Goal: Information Seeking & Learning: Learn about a topic

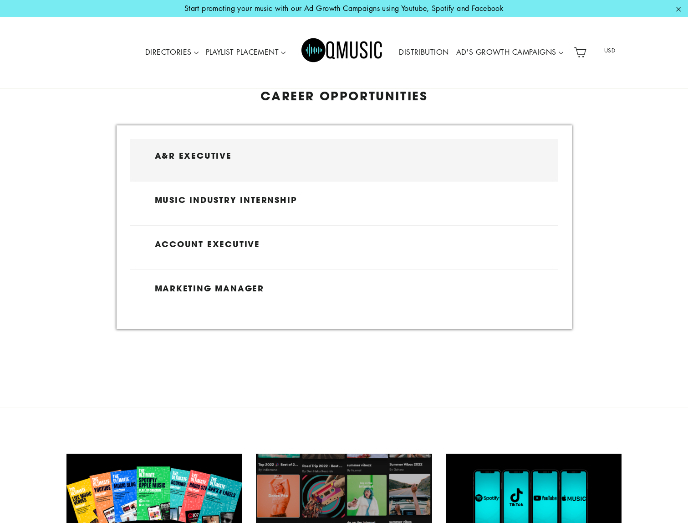
click at [218, 157] on h3 "A&R Executive" at bounding box center [344, 156] width 379 height 10
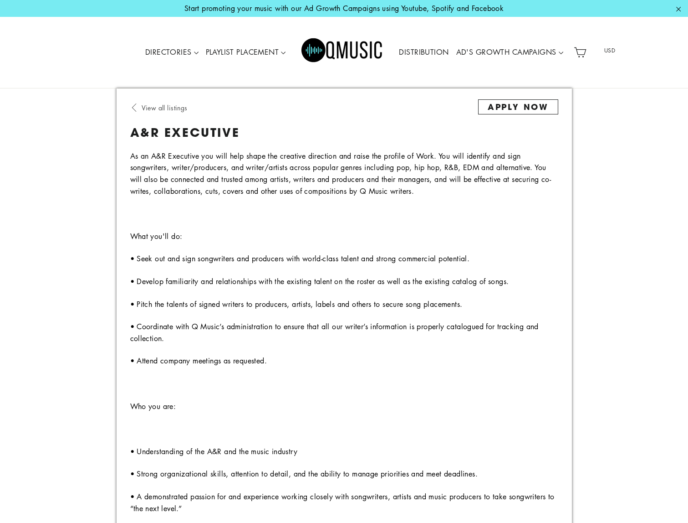
click at [134, 106] on icon at bounding box center [134, 107] width 9 height 9
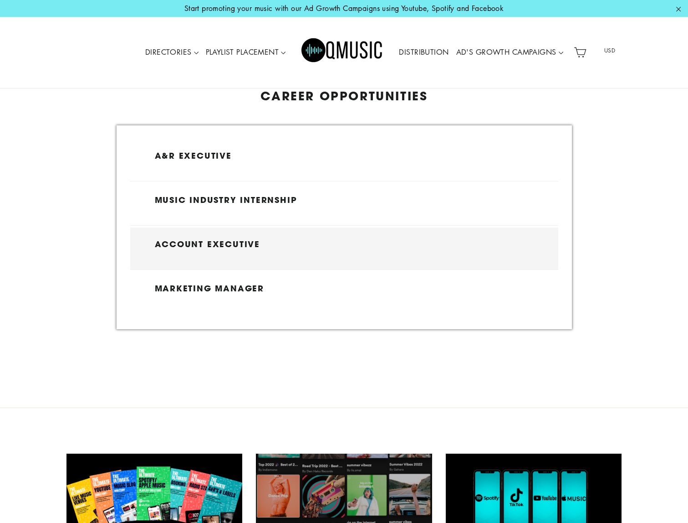
click at [190, 244] on h3 "Account Executive" at bounding box center [344, 244] width 379 height 10
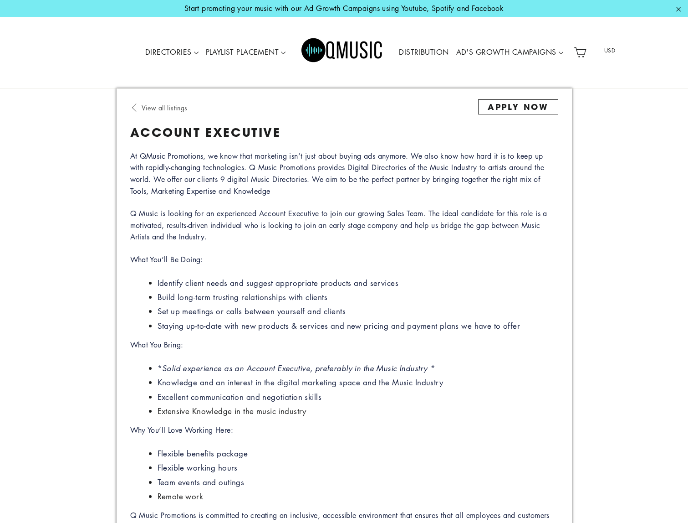
click at [133, 105] on icon at bounding box center [134, 107] width 9 height 9
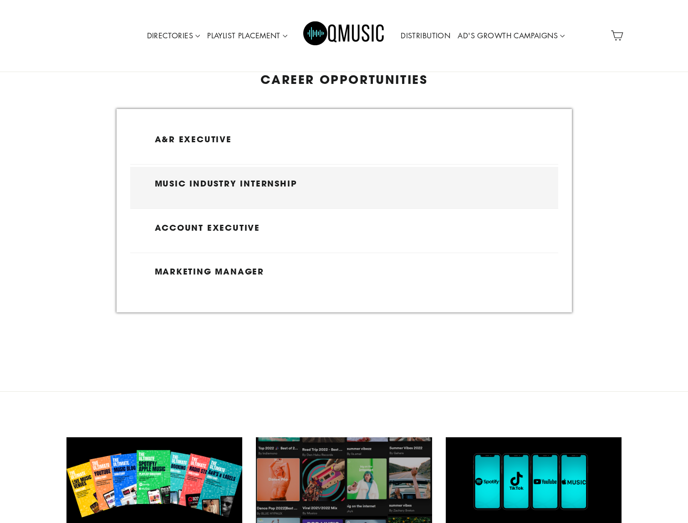
click at [169, 185] on h3 "Music Industry Internship" at bounding box center [344, 184] width 379 height 10
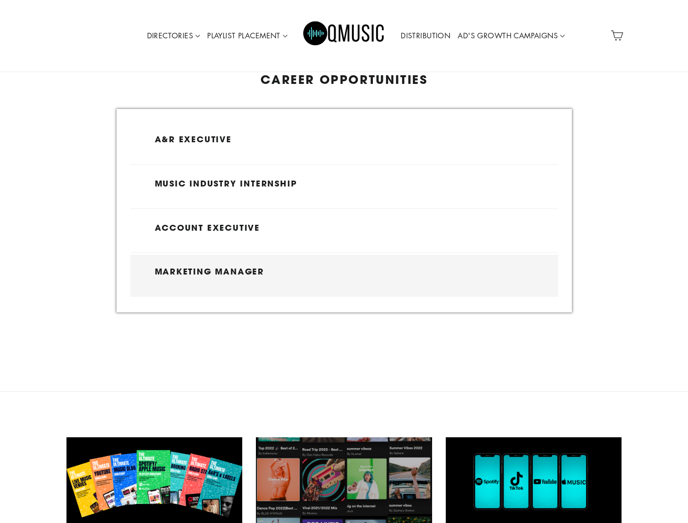
click at [177, 273] on h3 "Marketing Manager" at bounding box center [344, 272] width 379 height 10
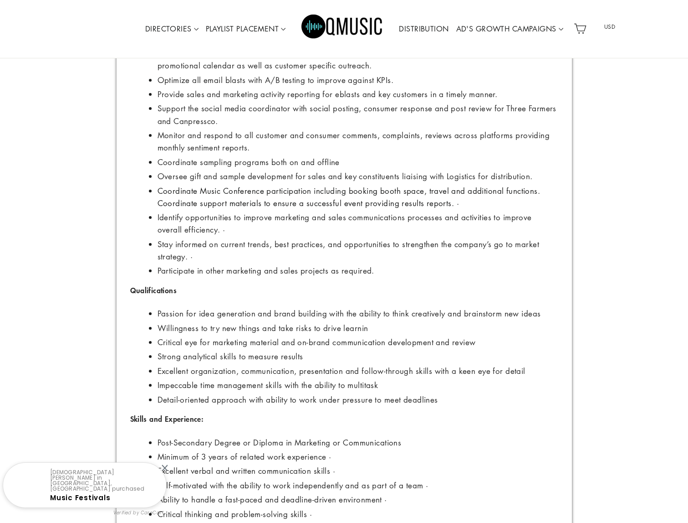
scroll to position [18, 0]
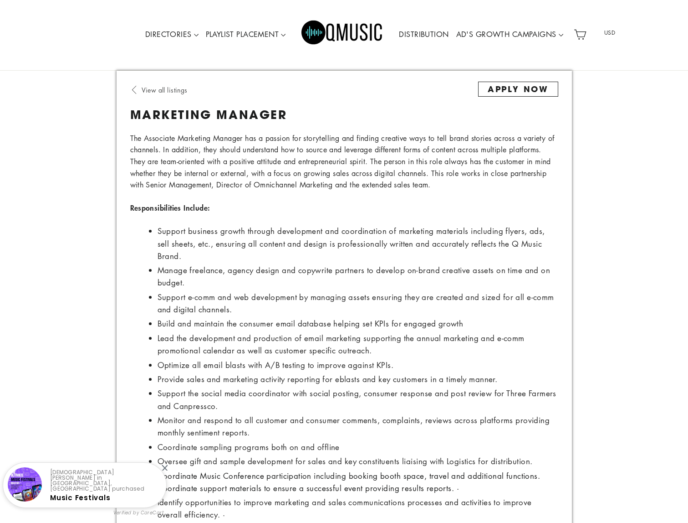
click at [133, 89] on icon at bounding box center [134, 89] width 9 height 9
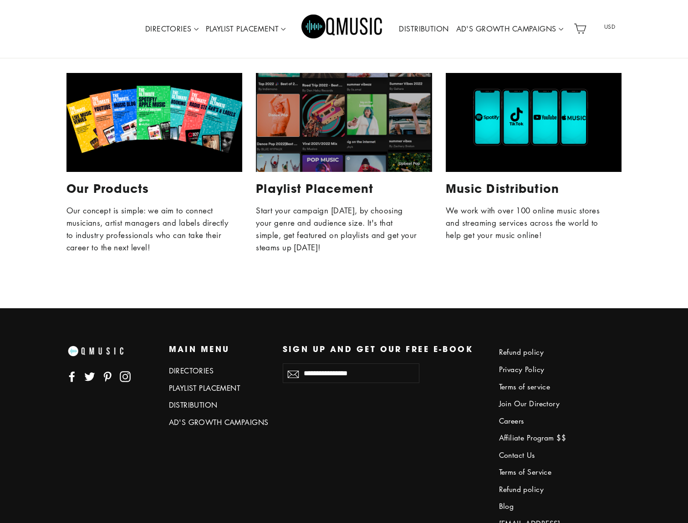
scroll to position [359, 0]
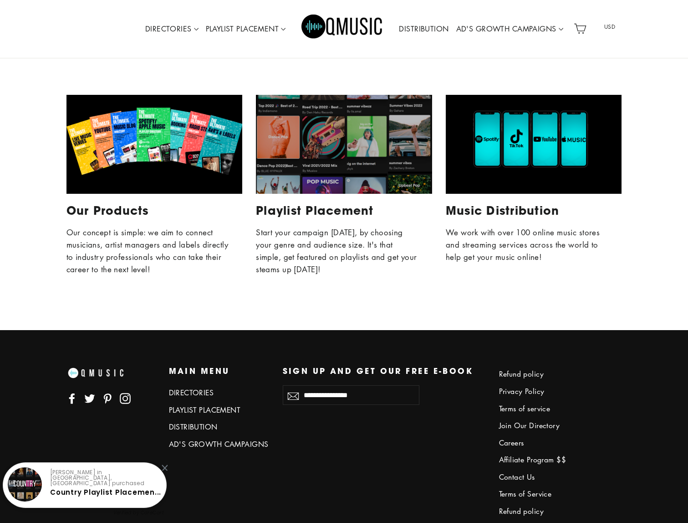
click at [518, 154] on div "Music Distribution" at bounding box center [534, 144] width 176 height 99
